Goal: Task Accomplishment & Management: Manage account settings

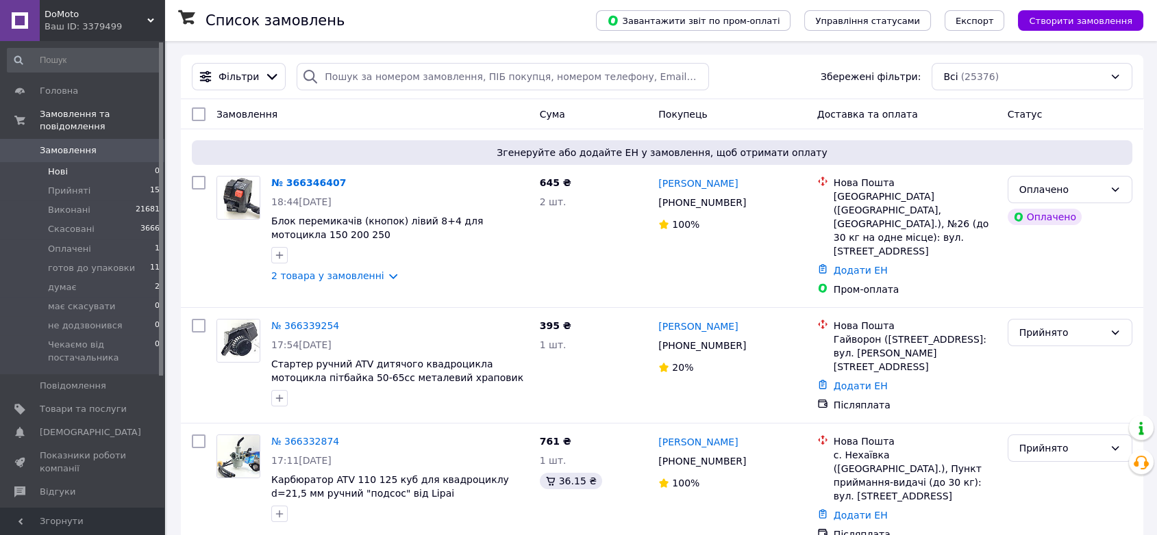
click at [60, 166] on span "Нові" at bounding box center [58, 172] width 20 height 12
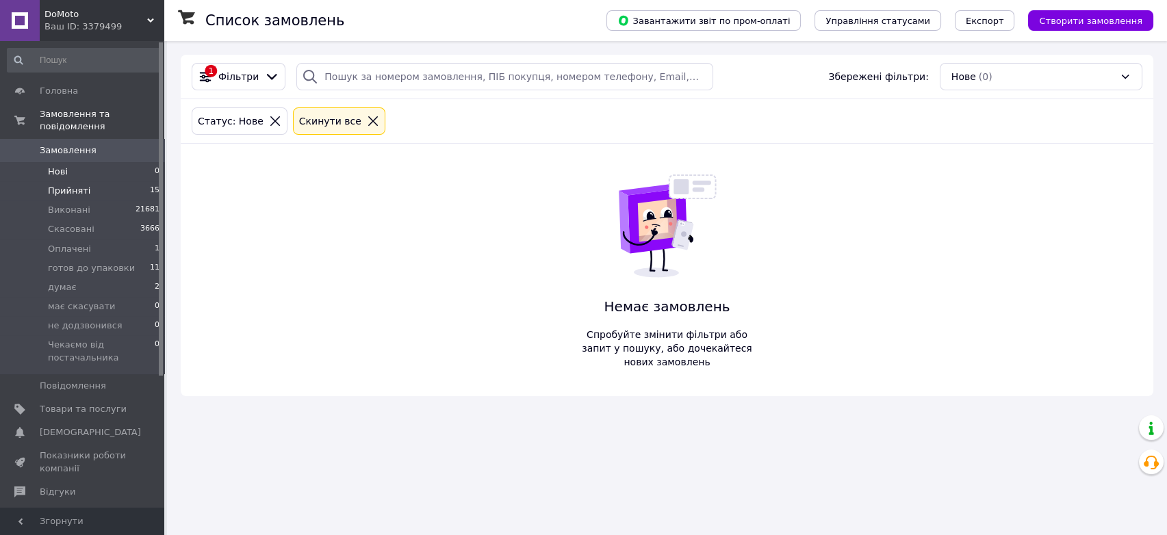
click at [68, 187] on li "Прийняті 15" at bounding box center [84, 190] width 168 height 19
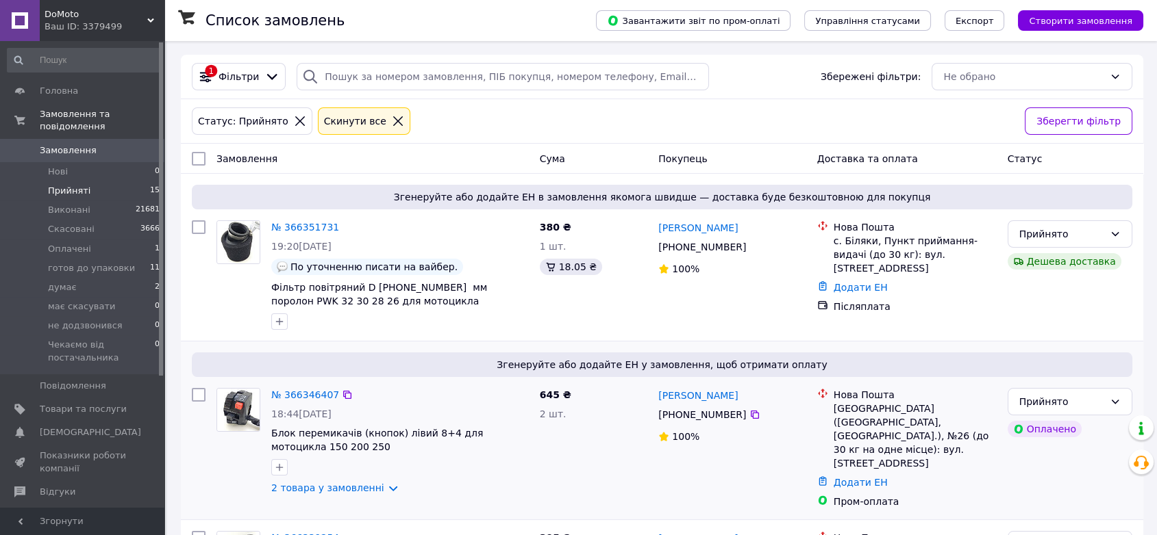
click at [197, 399] on input "checkbox" at bounding box center [199, 395] width 14 height 14
checkbox input "true"
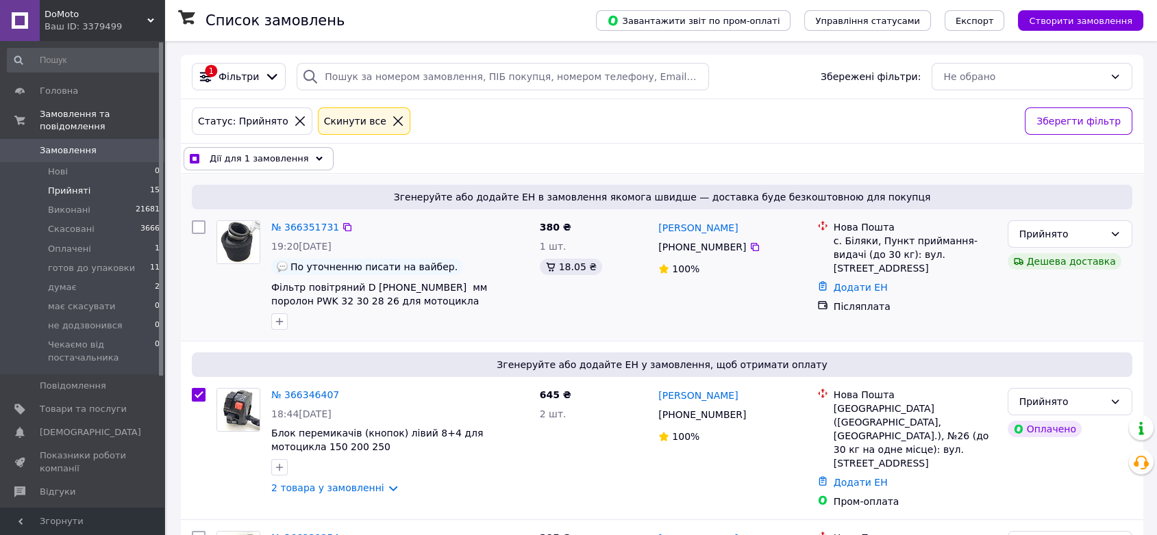
click at [199, 224] on input "checkbox" at bounding box center [199, 227] width 14 height 14
checkbox input "true"
click at [293, 155] on div "Дії для 2 замовлень" at bounding box center [256, 158] width 144 height 23
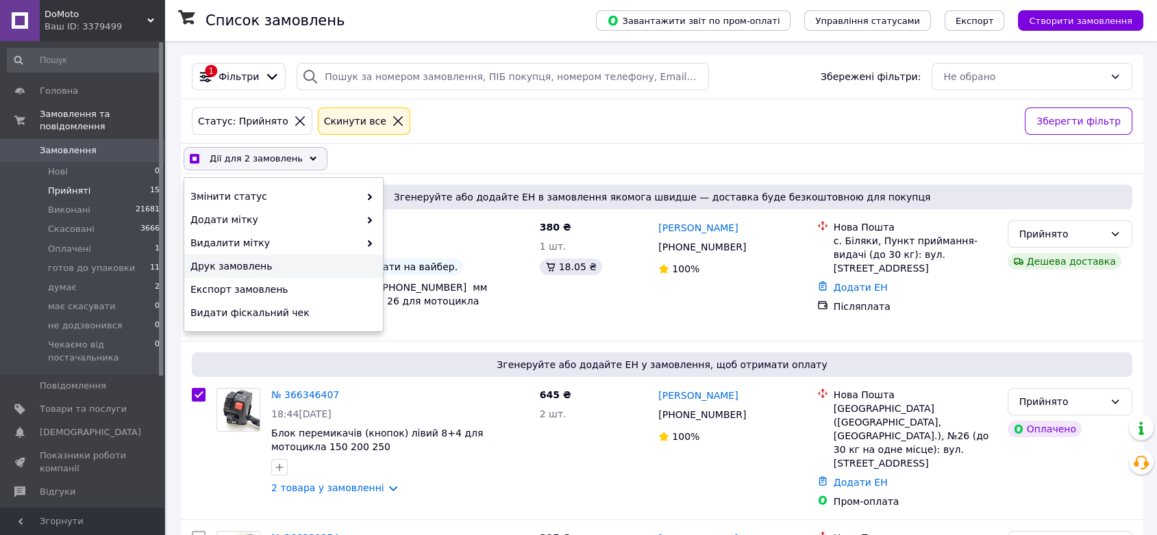
checkbox input "true"
click at [253, 264] on span "Друк замовлень" at bounding box center [281, 267] width 183 height 14
